Goal: Information Seeking & Learning: Learn about a topic

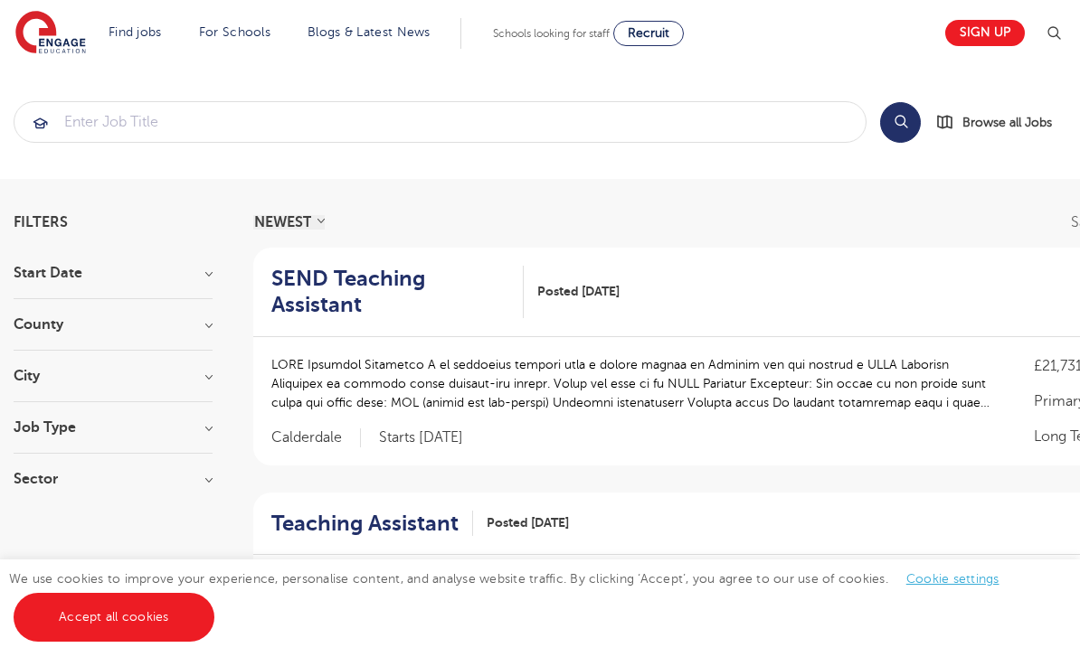
click at [126, 371] on h3 "City" at bounding box center [113, 376] width 199 height 14
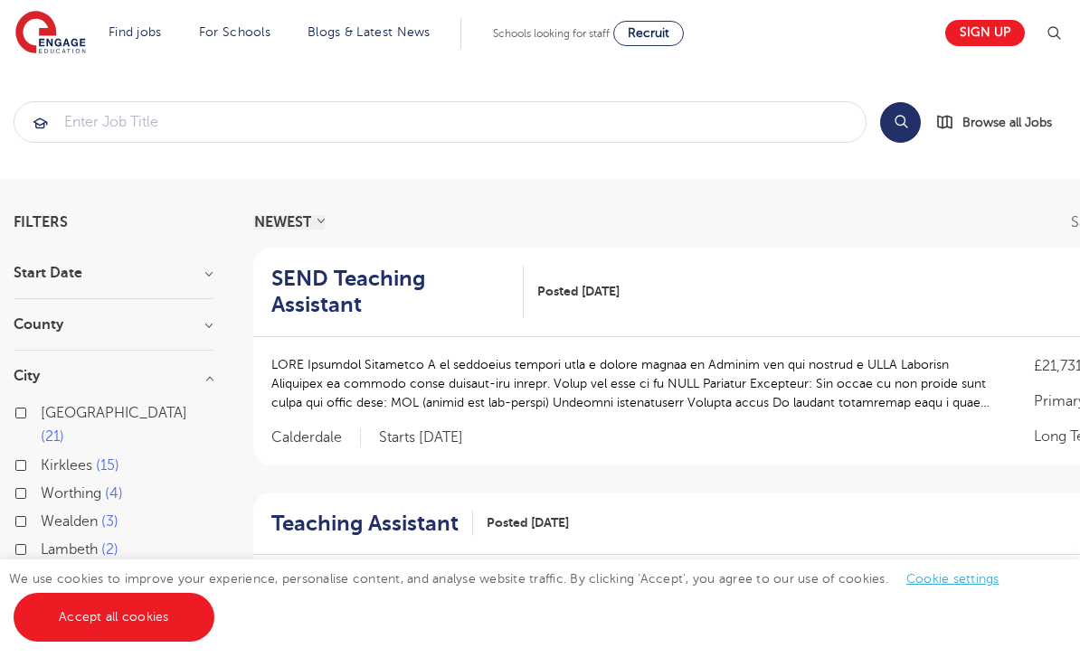
click at [27, 409] on div "Leeds 21" at bounding box center [113, 427] width 199 height 52
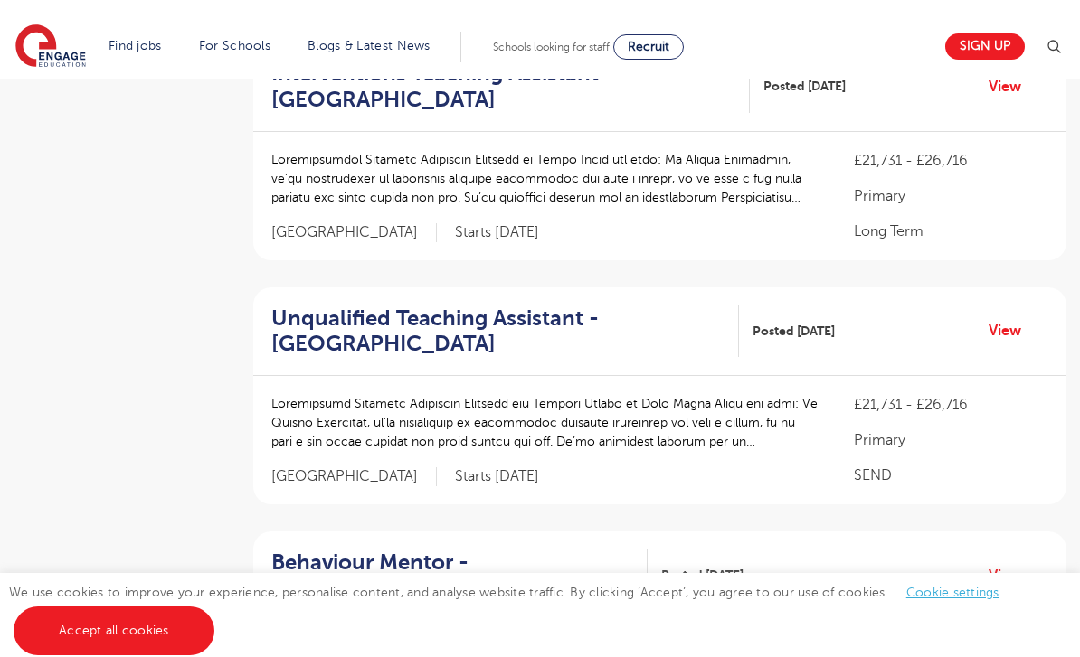
scroll to position [1427, 0]
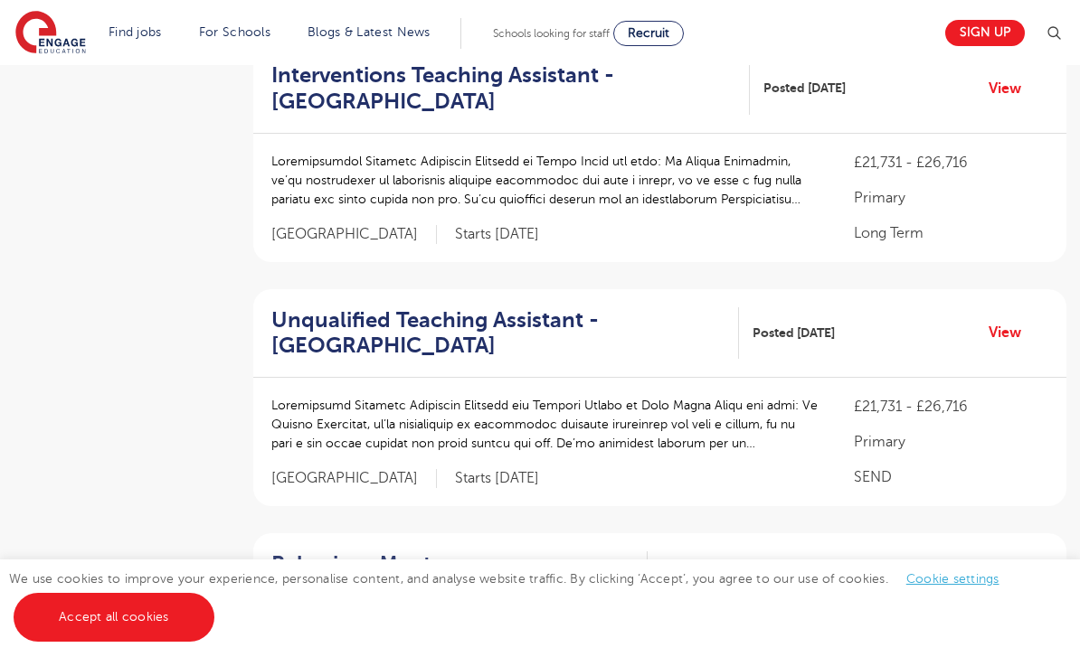
click at [306, 378] on div "£21,731 - £26,716 Primary SEND [GEOGRAPHIC_DATA] Starts [DATE]" at bounding box center [659, 442] width 813 height 128
click at [289, 321] on h2 "Unqualified Teaching Assistant - [GEOGRAPHIC_DATA]" at bounding box center [497, 333] width 453 height 52
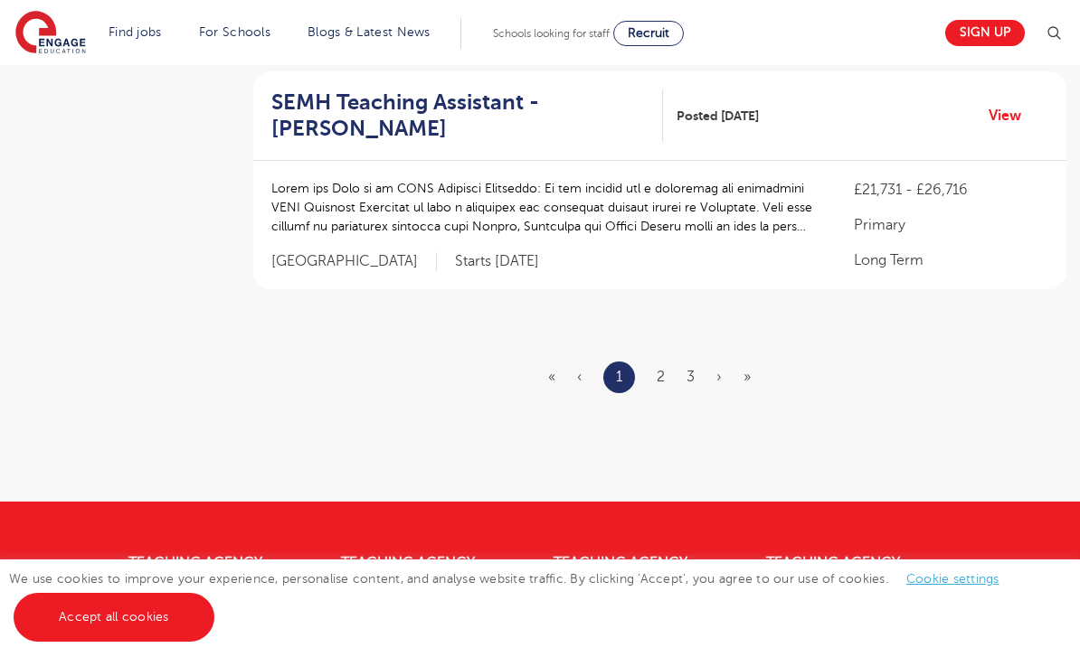
scroll to position [2374, 0]
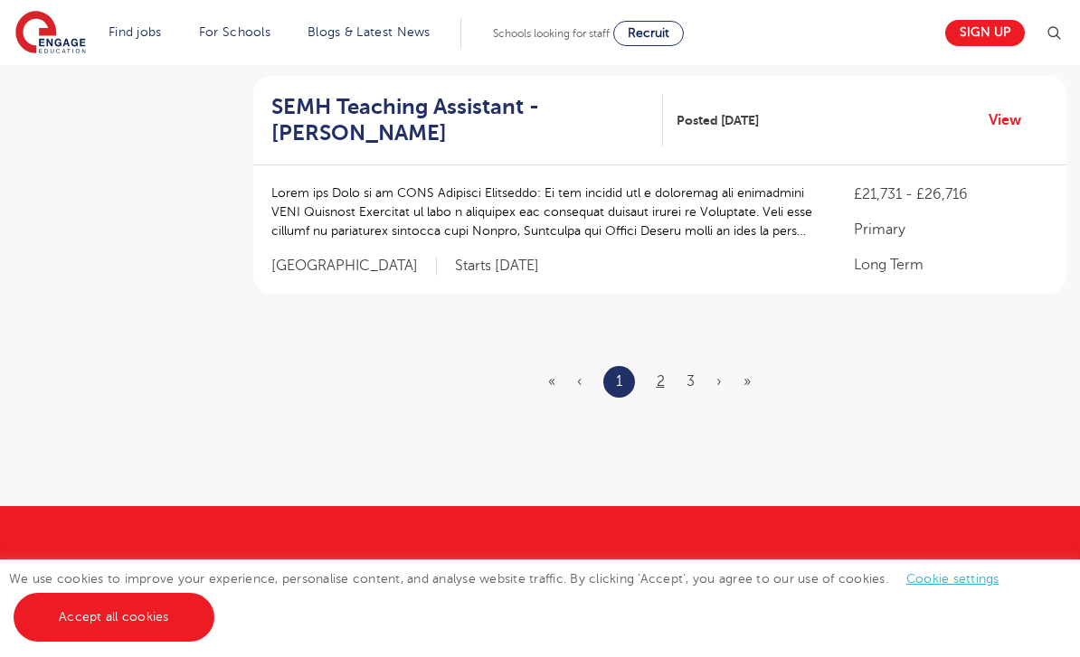
click at [656, 373] on link "2" at bounding box center [660, 381] width 8 height 16
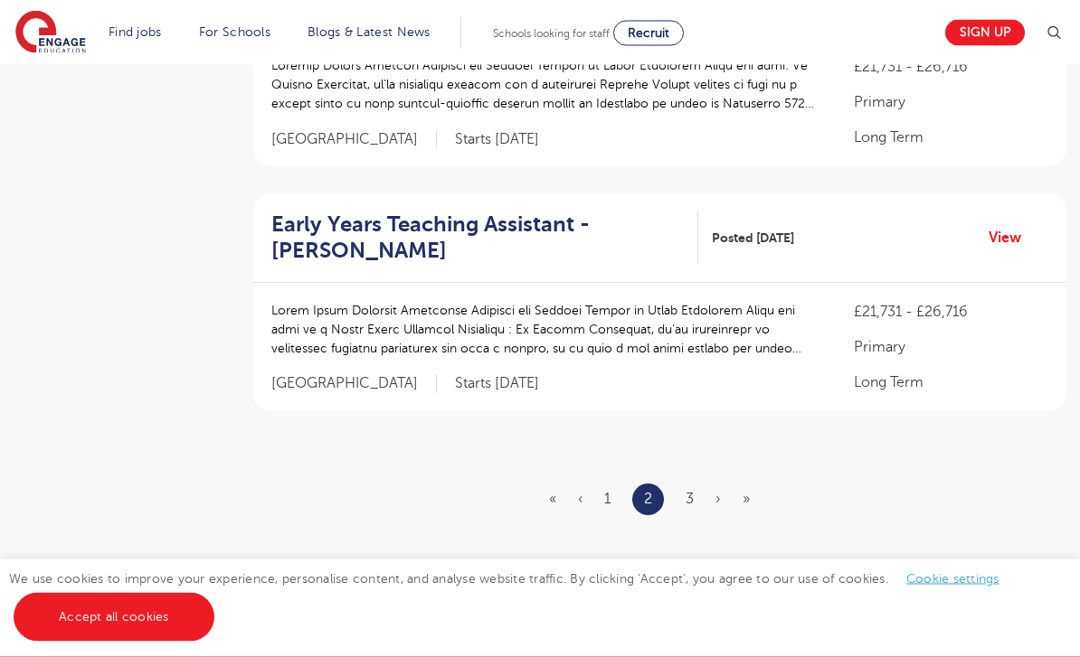
scroll to position [2581, 0]
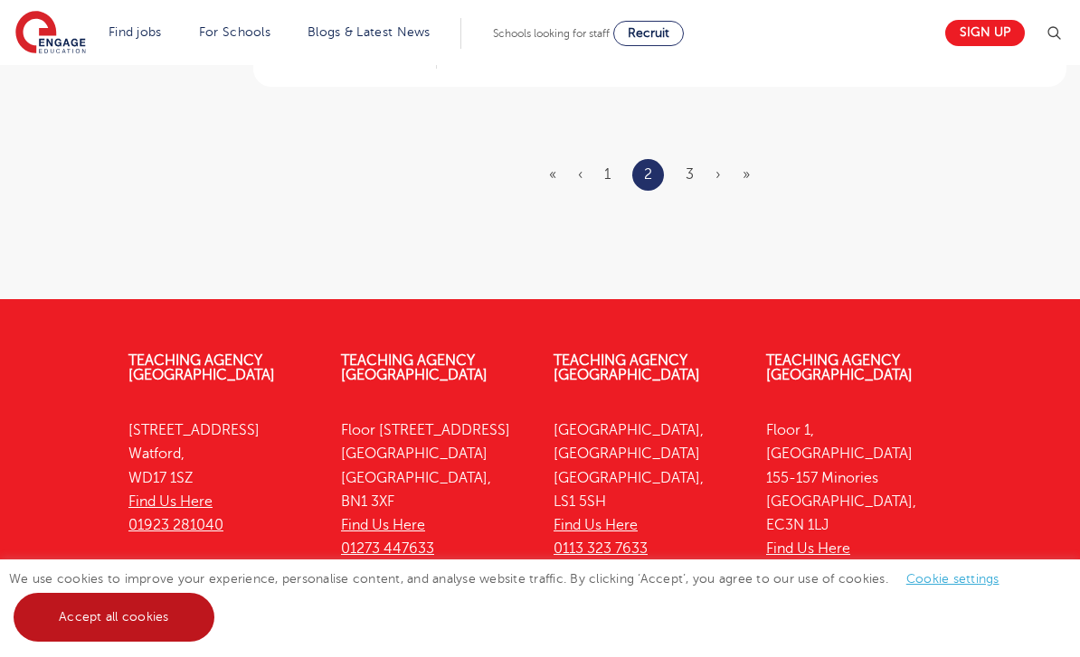
click at [145, 642] on link "Accept all cookies" at bounding box center [114, 617] width 201 height 49
